Goal: Task Accomplishment & Management: Manage account settings

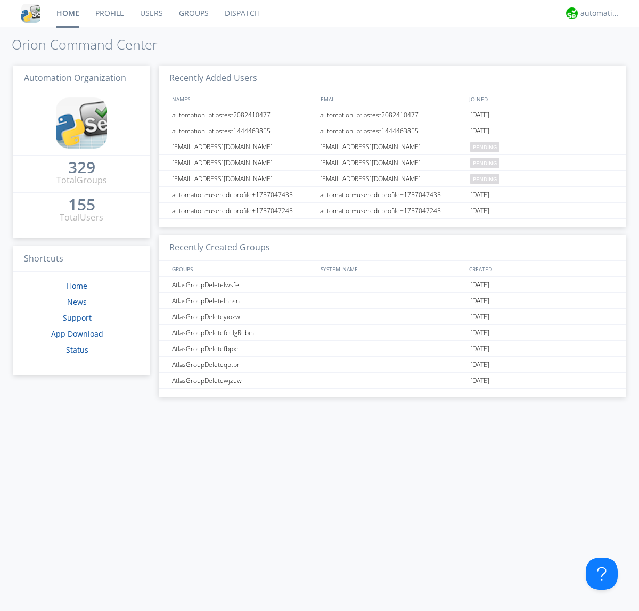
click at [151, 13] on link "Users" at bounding box center [151, 13] width 39 height 27
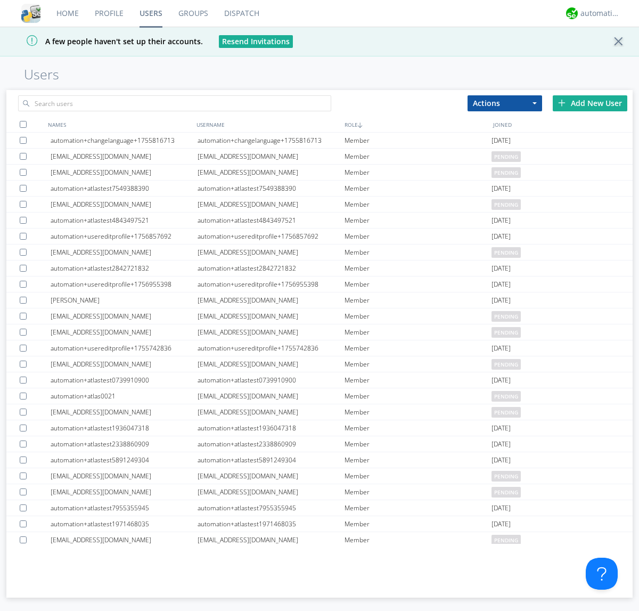
click at [590, 103] on div "Add New User" at bounding box center [590, 103] width 75 height 16
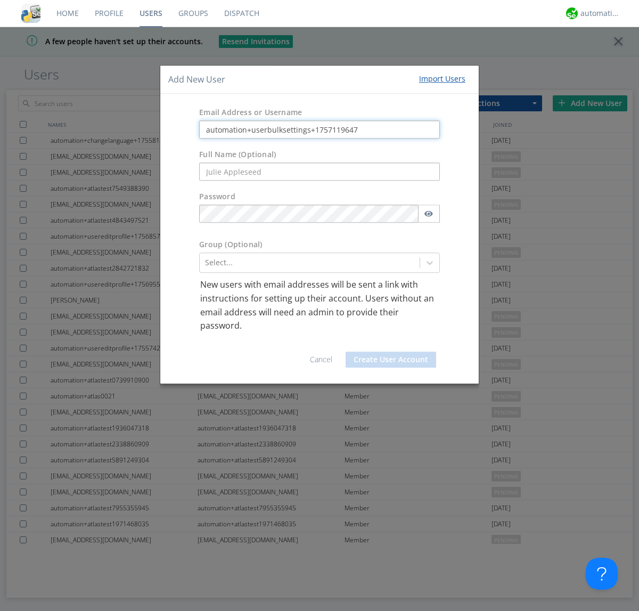
type input "automation+userbulksettings+1757119647"
click at [391, 359] on button "Create User Account" at bounding box center [390, 359] width 90 height 16
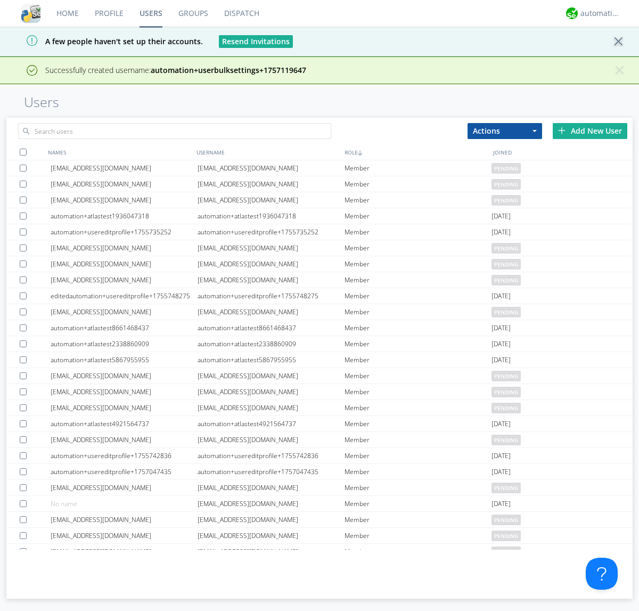
click at [590, 130] on div "Add New User" at bounding box center [590, 131] width 75 height 16
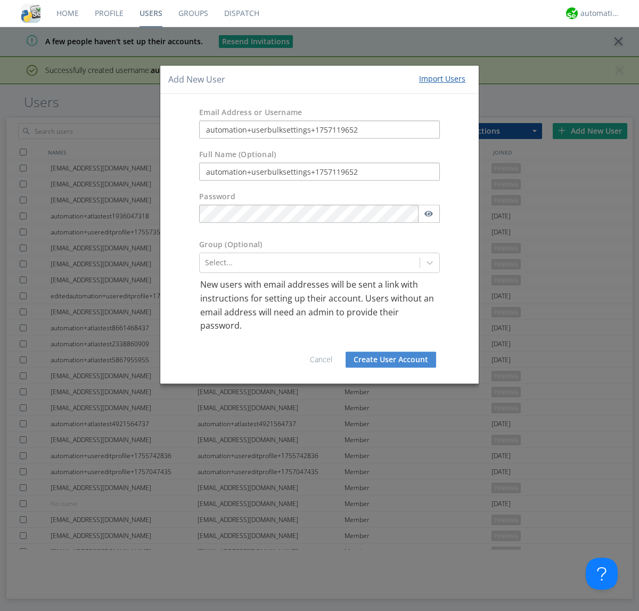
click at [391, 359] on button "Create User Account" at bounding box center [390, 359] width 90 height 16
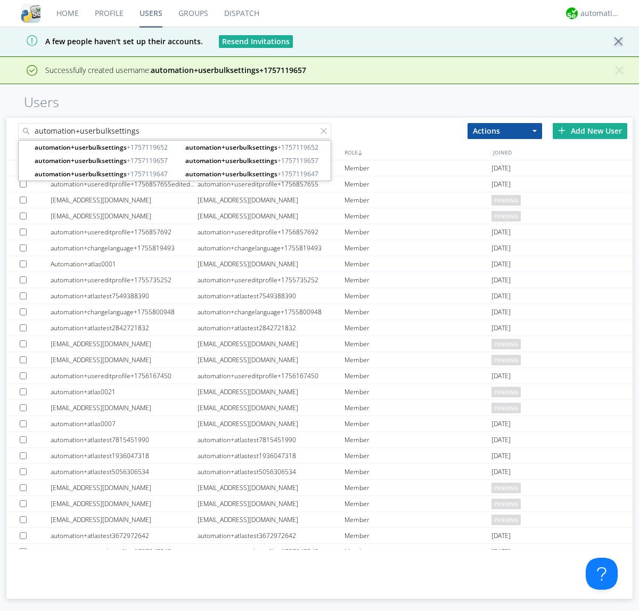
type input "automation+userbulksettings"
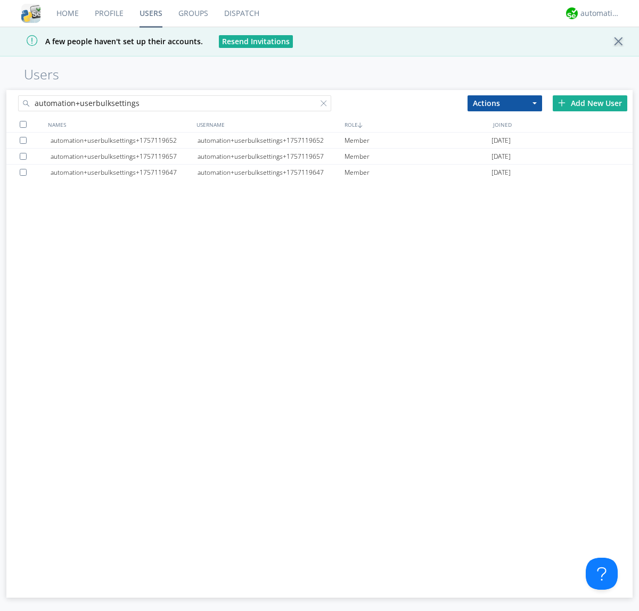
click at [23, 124] on div at bounding box center [23, 124] width 7 height 7
click at [505, 103] on button "Actions" at bounding box center [504, 103] width 75 height 16
click at [505, 149] on link "Edit Settings" at bounding box center [504, 149] width 73 height 14
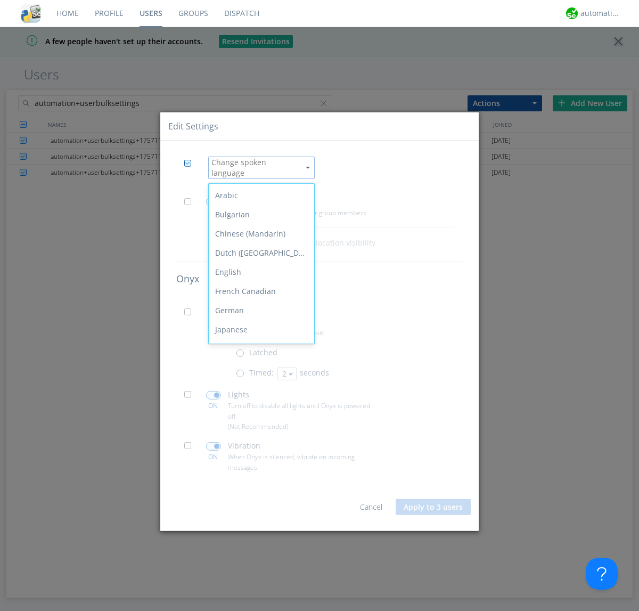
click at [259, 454] on div "Spanish" at bounding box center [261, 463] width 105 height 19
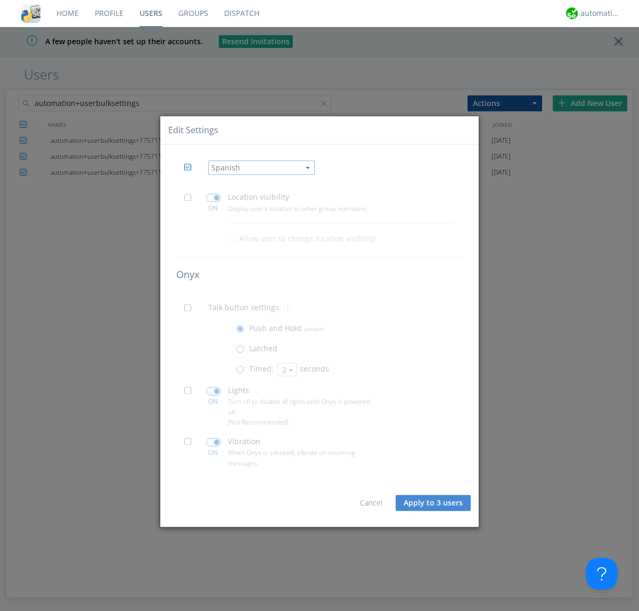
click at [191, 200] on span at bounding box center [190, 200] width 13 height 13
click at [0, 0] on input "checkbox" at bounding box center [0, 0] width 0 height 0
click at [213, 197] on span at bounding box center [213, 198] width 15 height 9
click at [0, 0] on input "checkbox" at bounding box center [0, 0] width 0 height 0
click at [191, 311] on span at bounding box center [190, 310] width 13 height 13
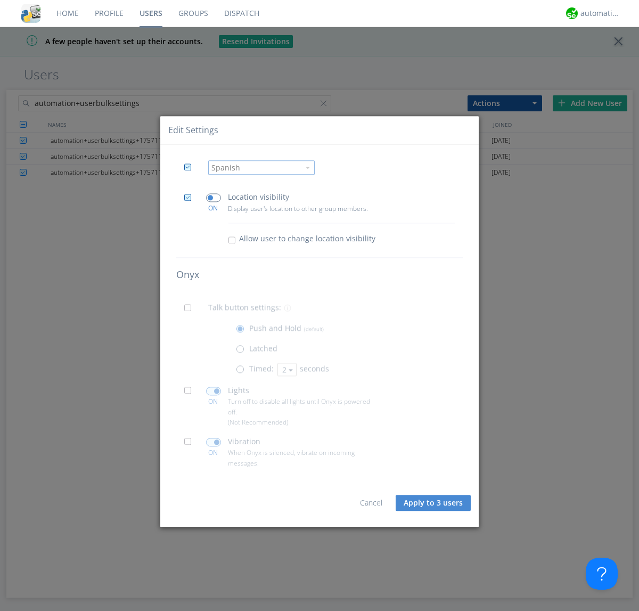
click at [0, 0] on input "checkbox" at bounding box center [0, 0] width 0 height 0
click at [242, 372] on span at bounding box center [242, 371] width 13 height 13
click at [0, 0] on input "radio" at bounding box center [0, 0] width 0 height 0
click at [286, 369] on button "2" at bounding box center [286, 369] width 19 height 13
click at [0, 0] on link "3" at bounding box center [0, 0] width 0 height 0
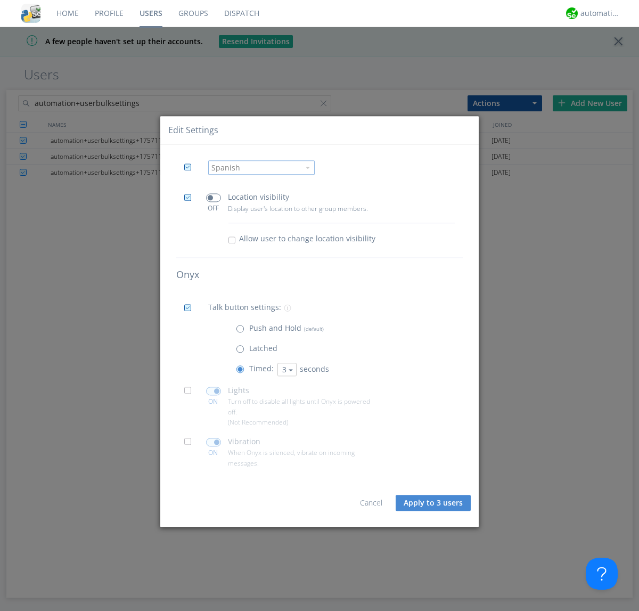
click at [191, 393] on span at bounding box center [190, 393] width 13 height 13
click at [0, 0] on input "checkbox" at bounding box center [0, 0] width 0 height 0
click at [213, 391] on span at bounding box center [213, 390] width 15 height 9
click at [0, 0] on input "checkbox" at bounding box center [0, 0] width 0 height 0
click at [191, 444] on span at bounding box center [190, 444] width 13 height 13
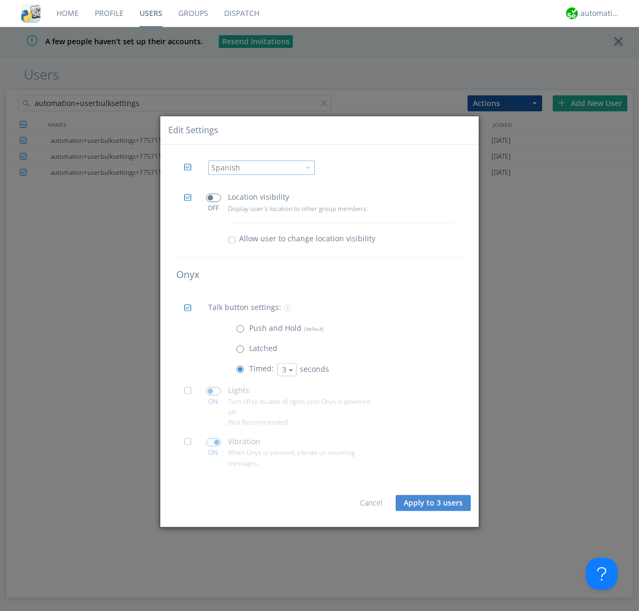
click at [0, 0] on input "checkbox" at bounding box center [0, 0] width 0 height 0
click at [213, 442] on span at bounding box center [213, 442] width 15 height 9
click at [0, 0] on input "checkbox" at bounding box center [0, 0] width 0 height 0
click at [434, 503] on button "Apply to 3 users" at bounding box center [433, 503] width 75 height 16
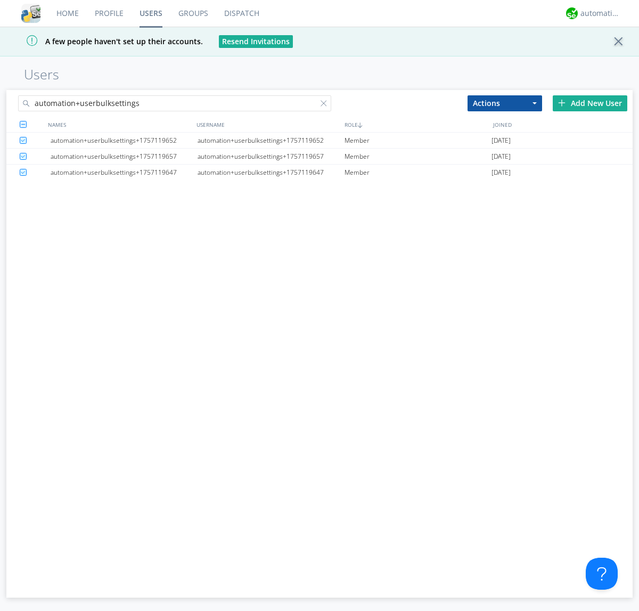
click at [151, 13] on link "Users" at bounding box center [150, 13] width 39 height 27
click at [326, 105] on div at bounding box center [325, 105] width 11 height 11
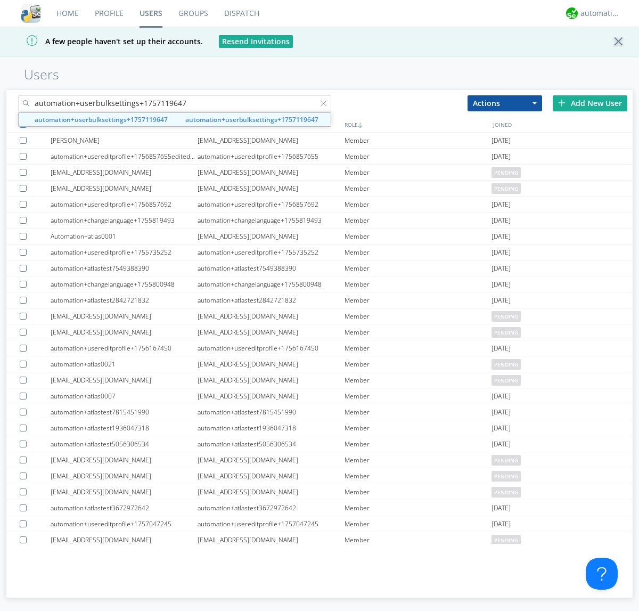
type input "automation+userbulksettings+1757119647"
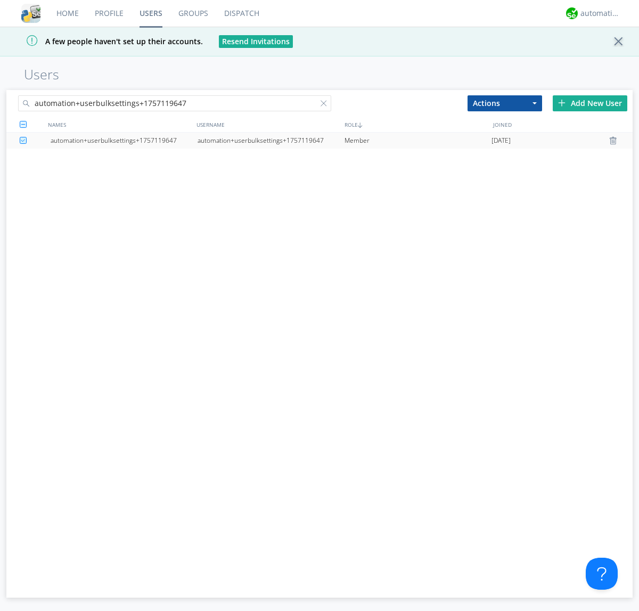
click at [270, 140] on div "automation+userbulksettings+1757119647" at bounding box center [270, 141] width 147 height 16
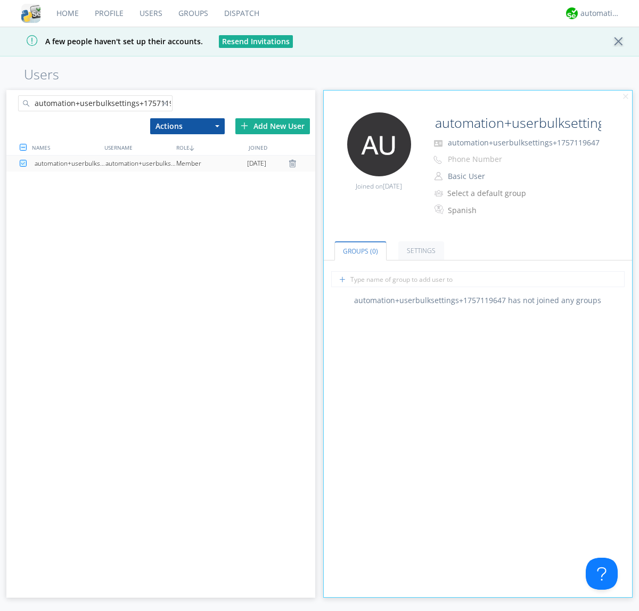
click at [419, 250] on link "Settings" at bounding box center [421, 250] width 46 height 19
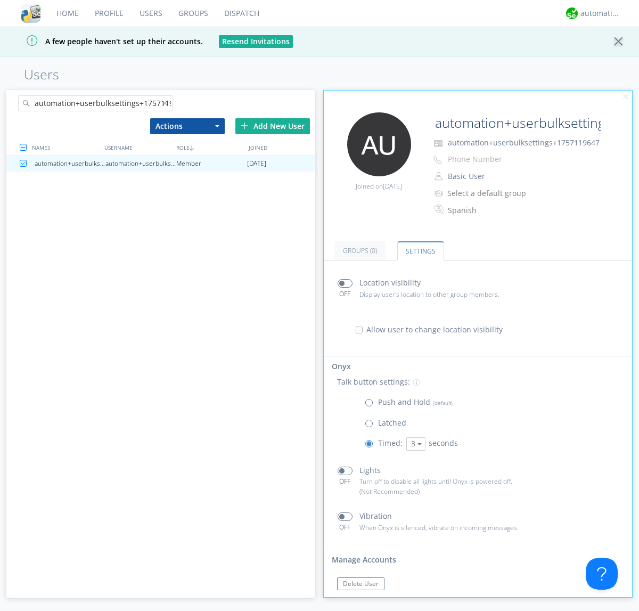
scroll to position [18, 0]
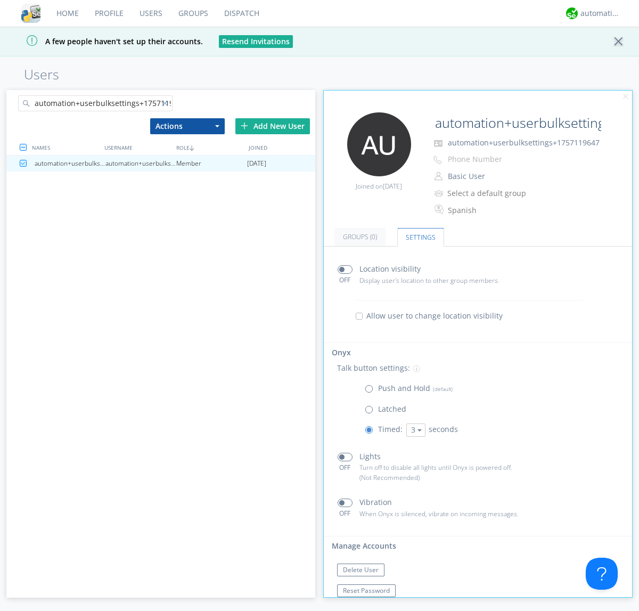
click at [167, 105] on div at bounding box center [167, 105] width 11 height 11
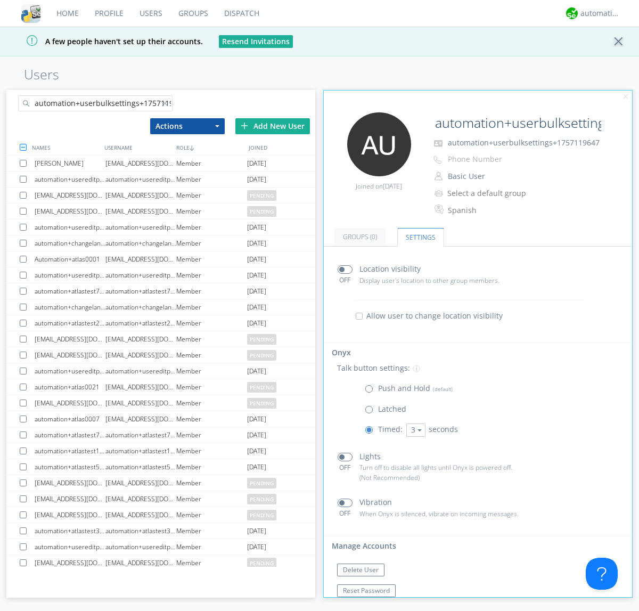
scroll to position [0, 12]
type input "automation+userbulksettings+1757119652"
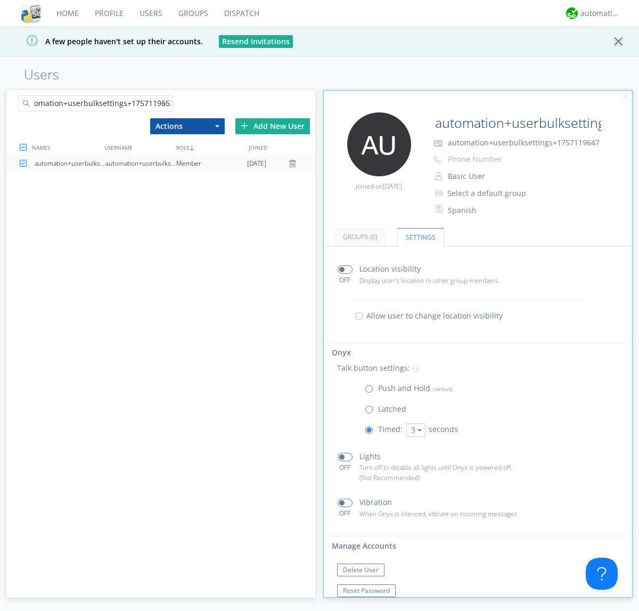
click at [141, 163] on div "automation+userbulksettings+1757119652" at bounding box center [140, 163] width 71 height 16
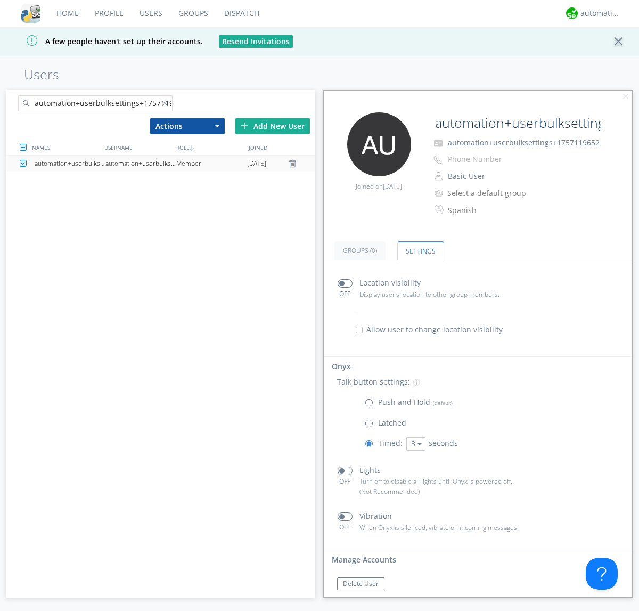
scroll to position [18, 0]
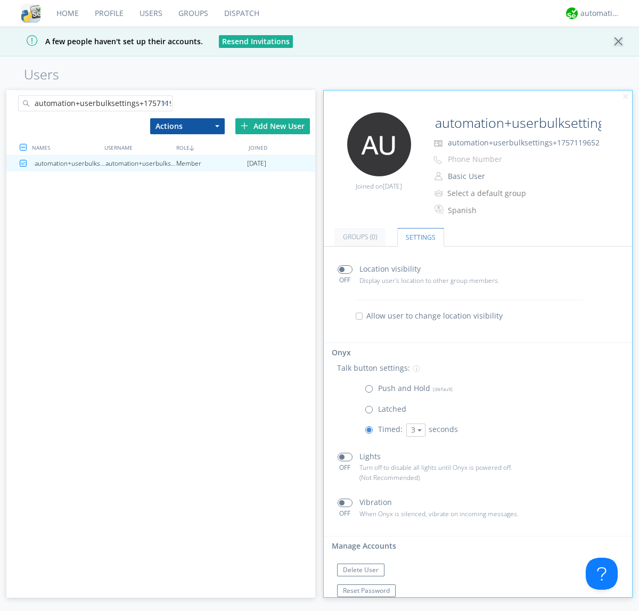
click at [167, 105] on div at bounding box center [167, 105] width 11 height 11
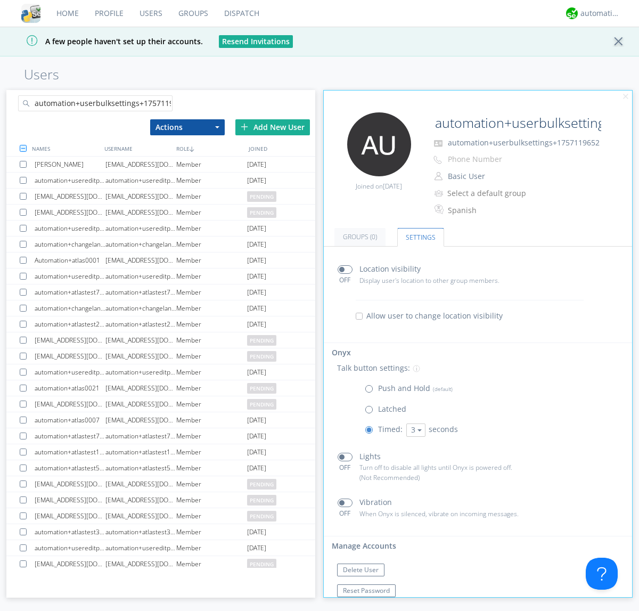
scroll to position [0, 12]
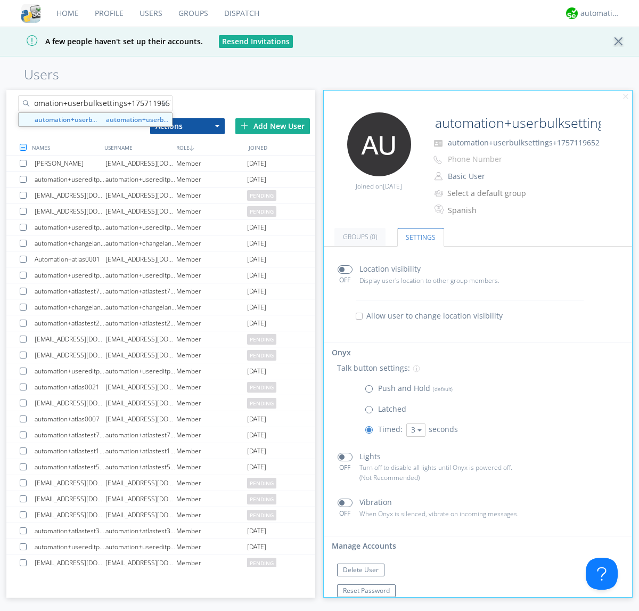
type input "automation+userbulksettings+1757119657"
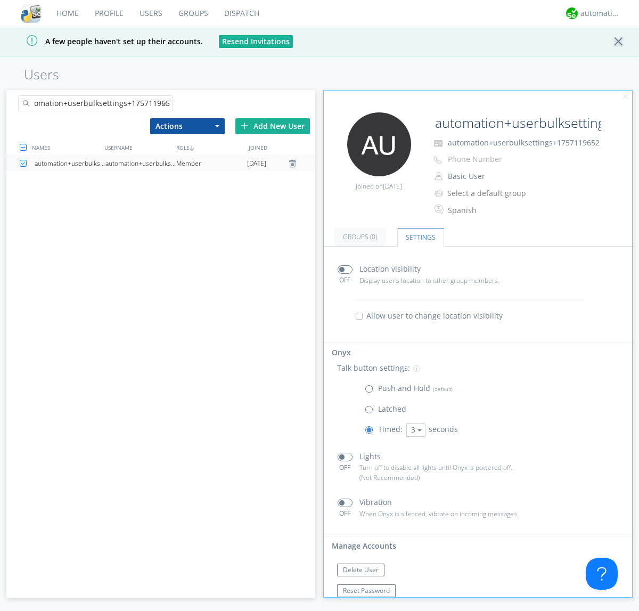
click at [141, 163] on div "automation+userbulksettings+1757119657" at bounding box center [140, 163] width 71 height 16
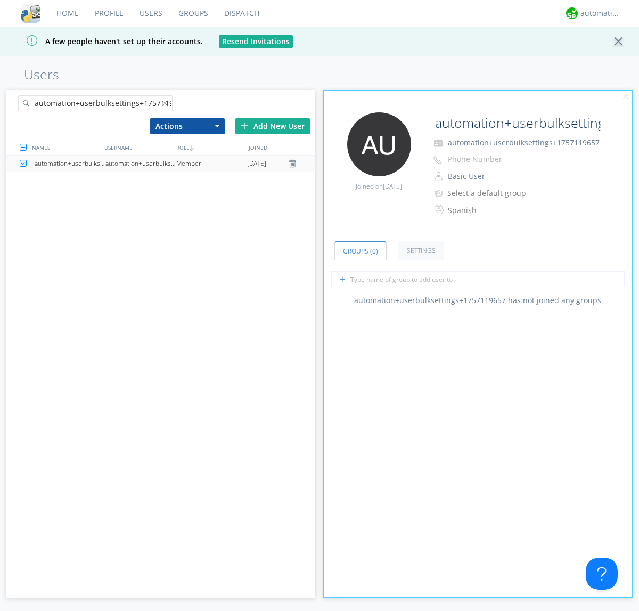
click at [419, 250] on link "Settings" at bounding box center [421, 250] width 46 height 19
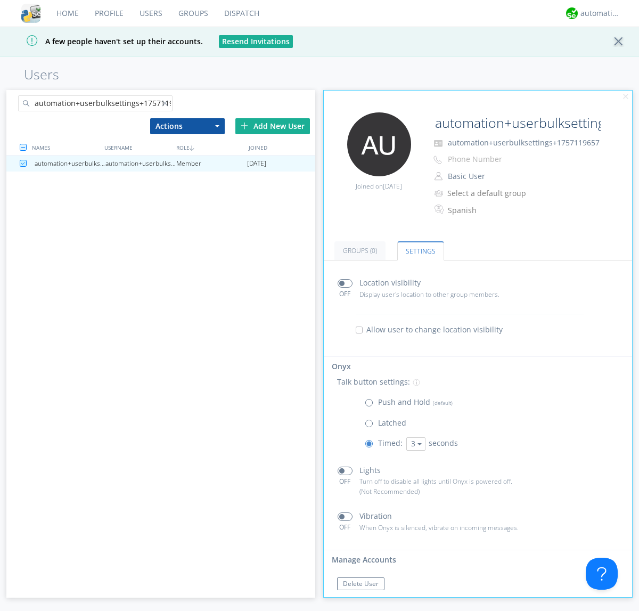
scroll to position [18, 0]
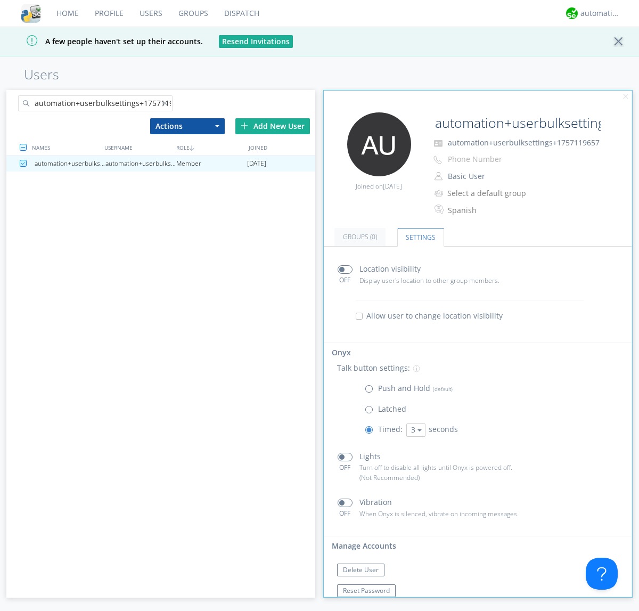
click at [150, 13] on link "Users" at bounding box center [150, 13] width 39 height 27
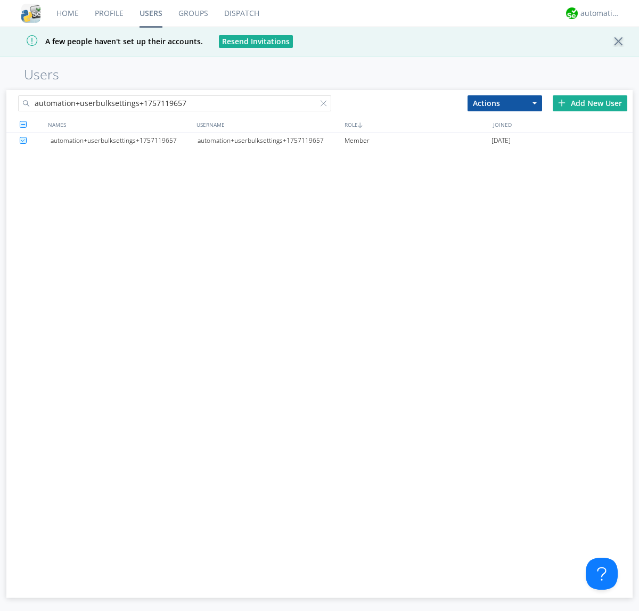
click at [326, 105] on div at bounding box center [325, 105] width 11 height 11
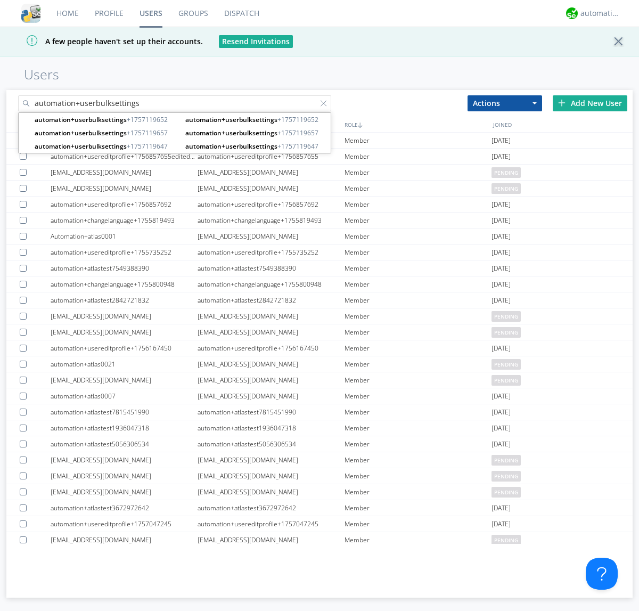
type input "automation+userbulksettings"
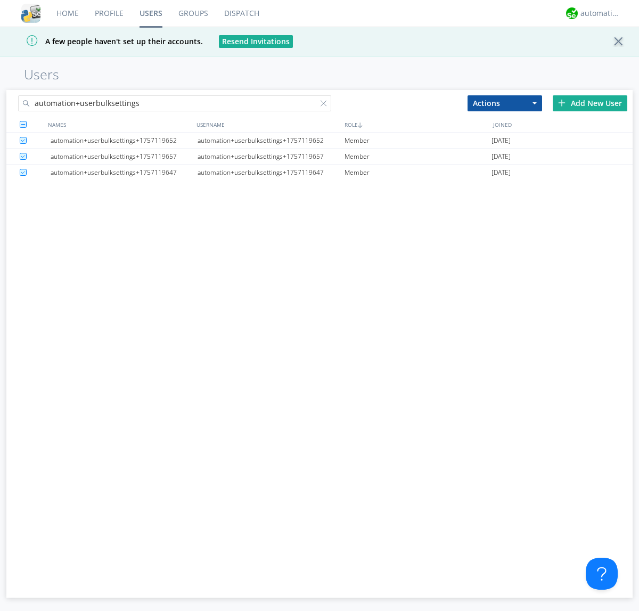
click at [505, 103] on button "Actions" at bounding box center [504, 103] width 75 height 16
click at [505, 135] on link "Delete User" at bounding box center [504, 135] width 73 height 14
